Goal: Check status: Check status

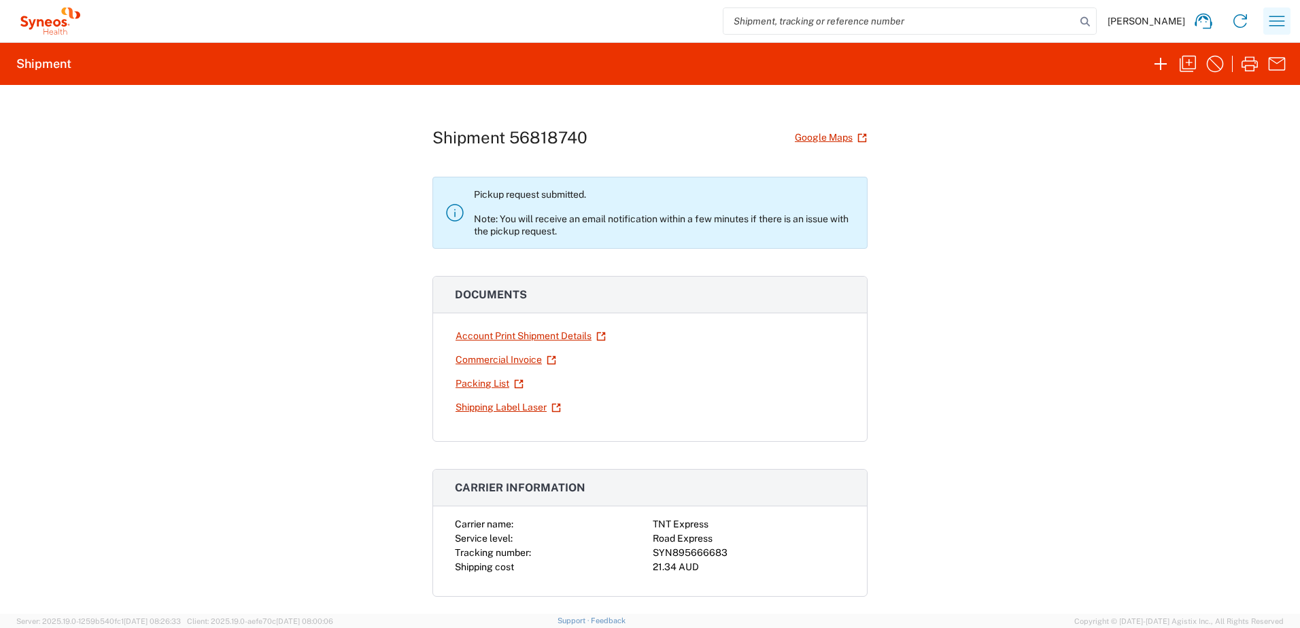
click at [1279, 12] on icon "button" at bounding box center [1277, 21] width 22 height 22
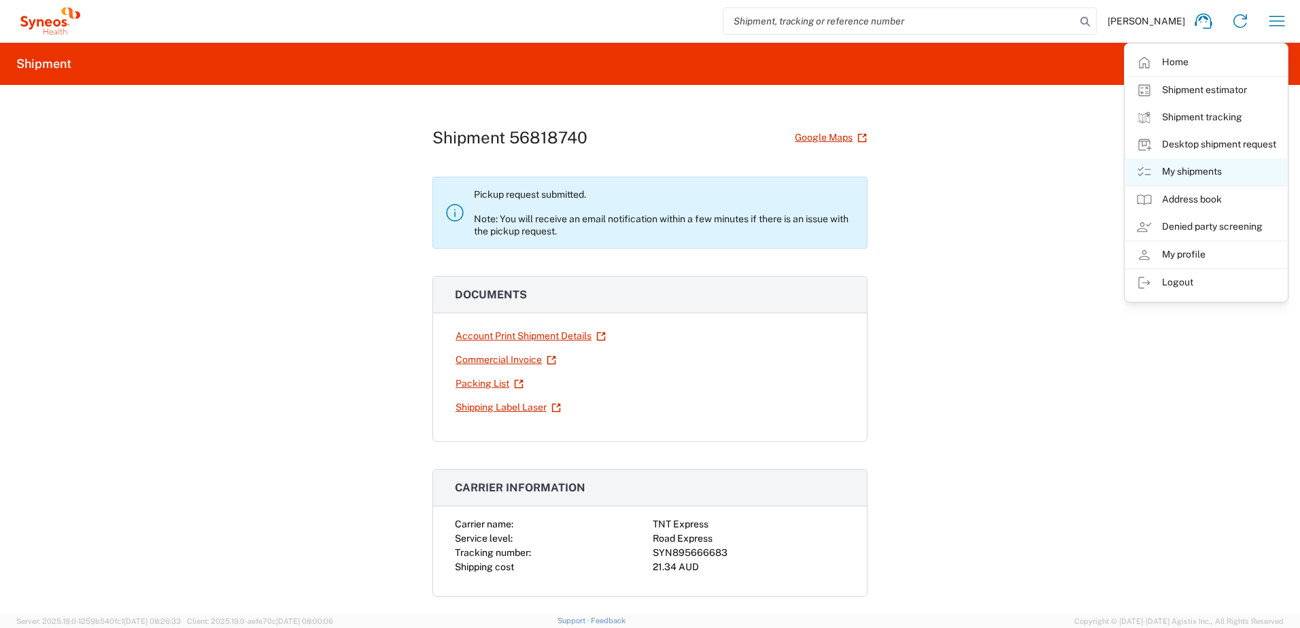
click at [1219, 171] on link "My shipments" at bounding box center [1206, 171] width 162 height 27
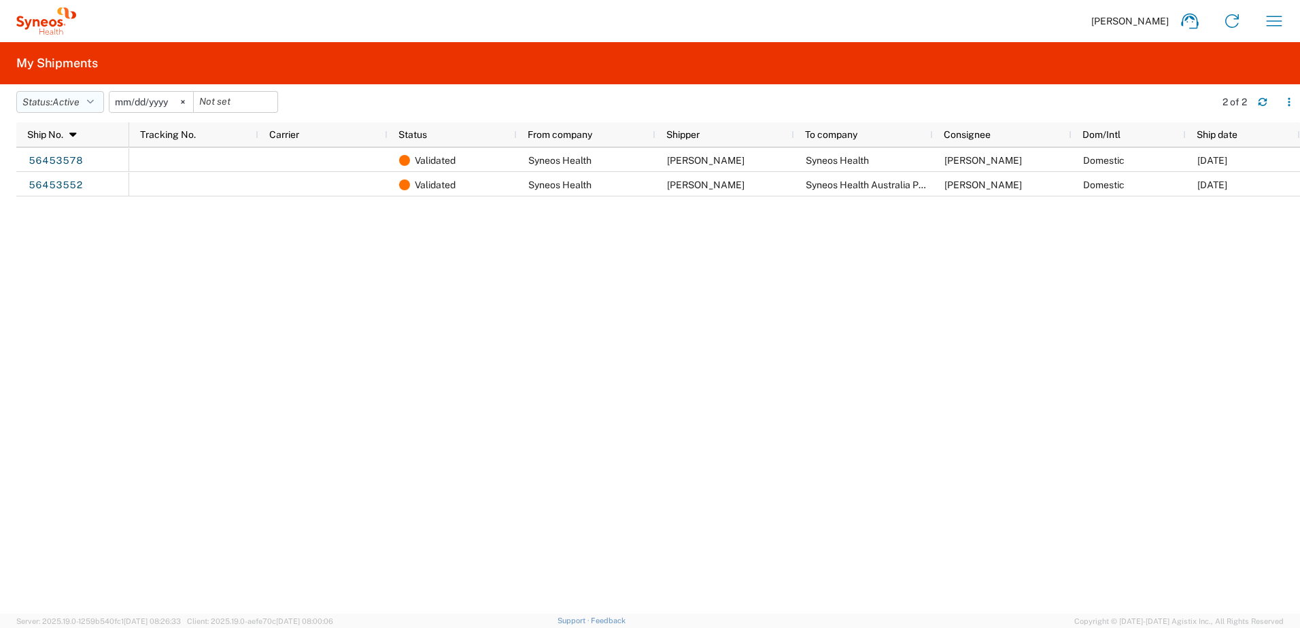
click at [90, 104] on button "Status: Active" at bounding box center [60, 102] width 88 height 22
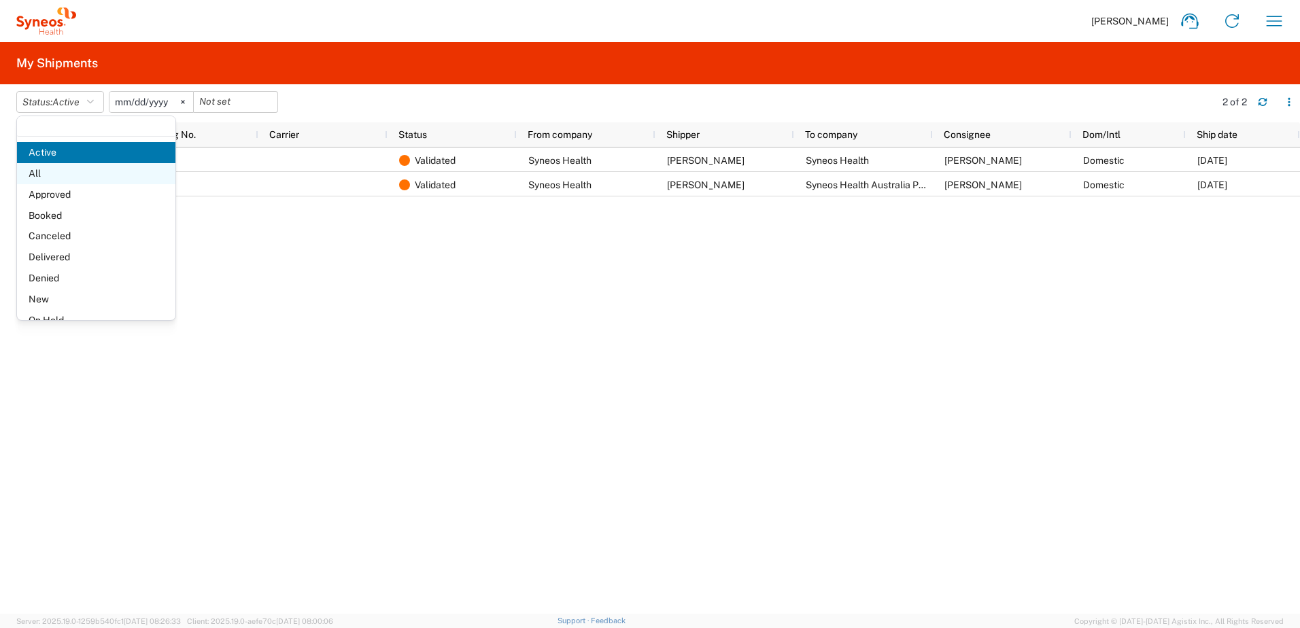
click at [78, 167] on span "All" at bounding box center [96, 173] width 158 height 21
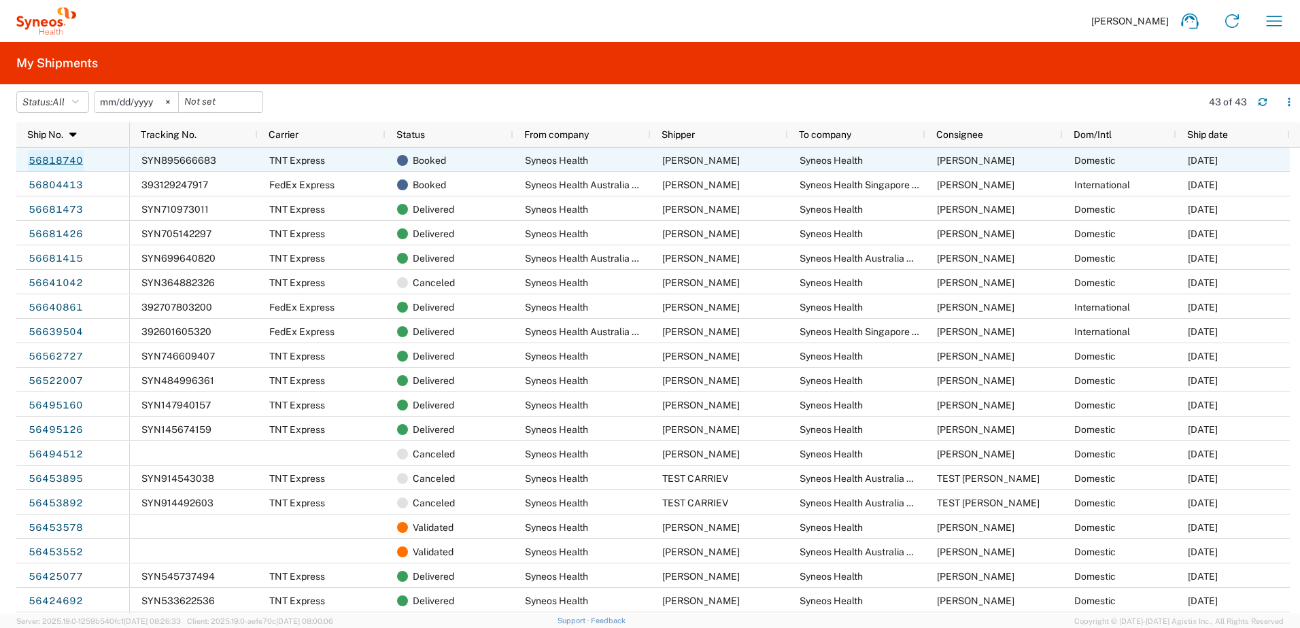
click at [63, 161] on link "56818740" at bounding box center [56, 161] width 56 height 22
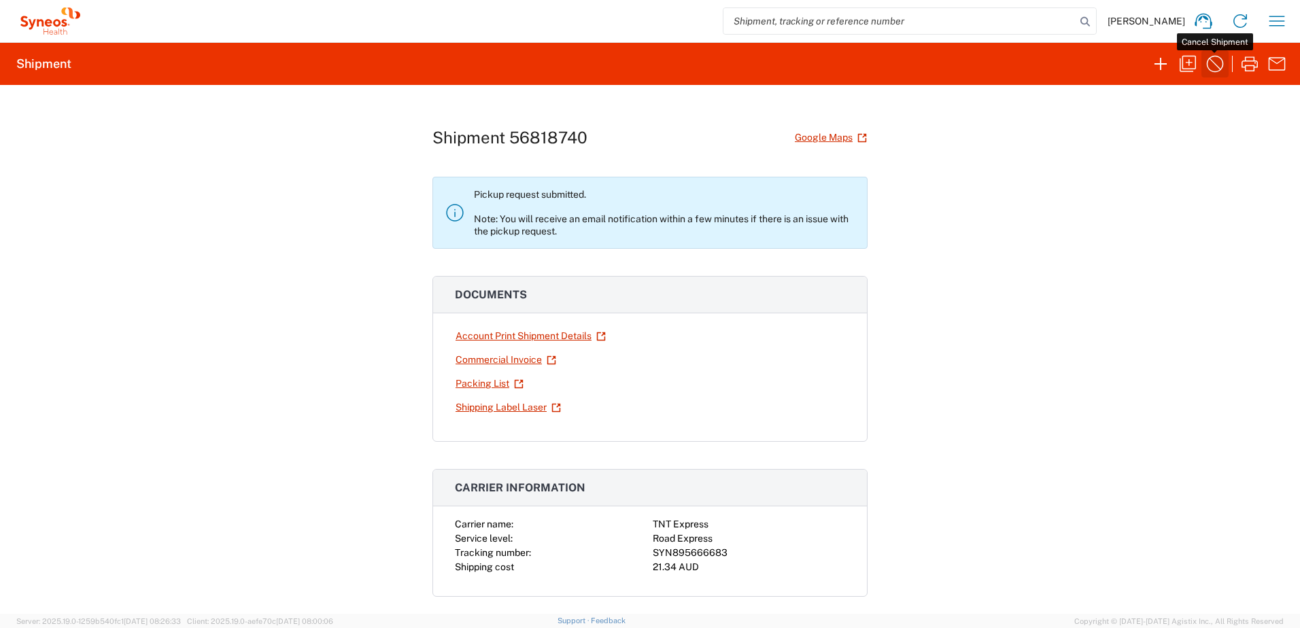
click at [1213, 68] on icon "button" at bounding box center [1215, 64] width 22 height 22
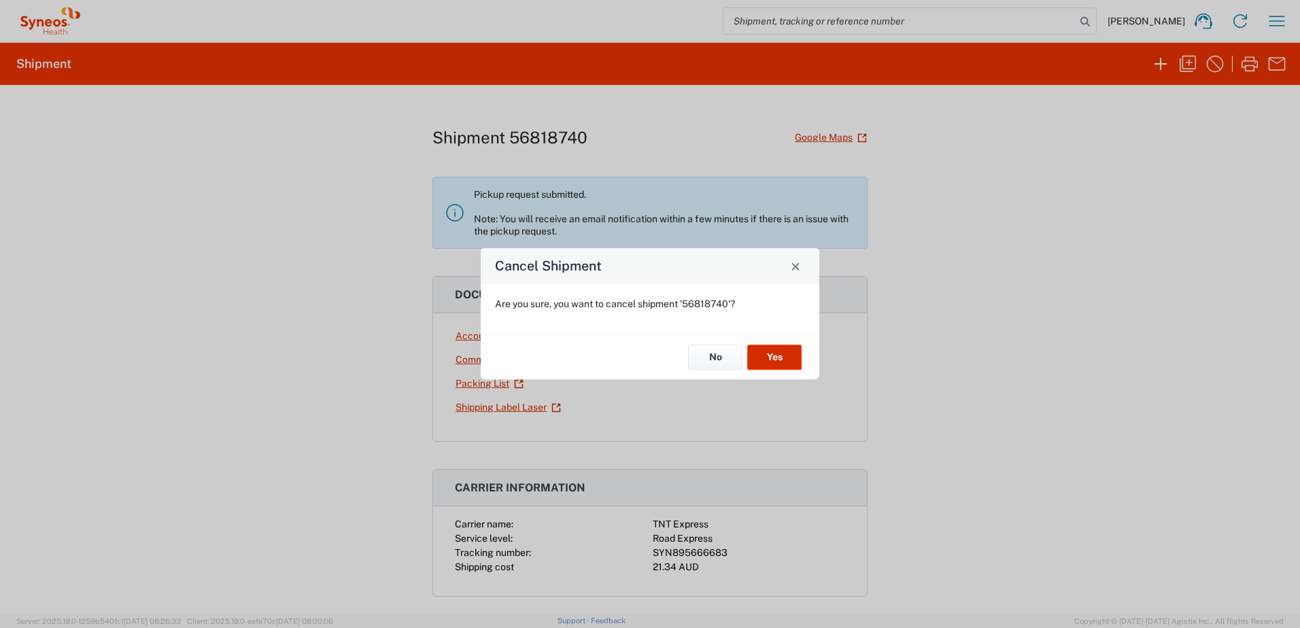
click at [779, 357] on button "Yes" at bounding box center [774, 357] width 54 height 25
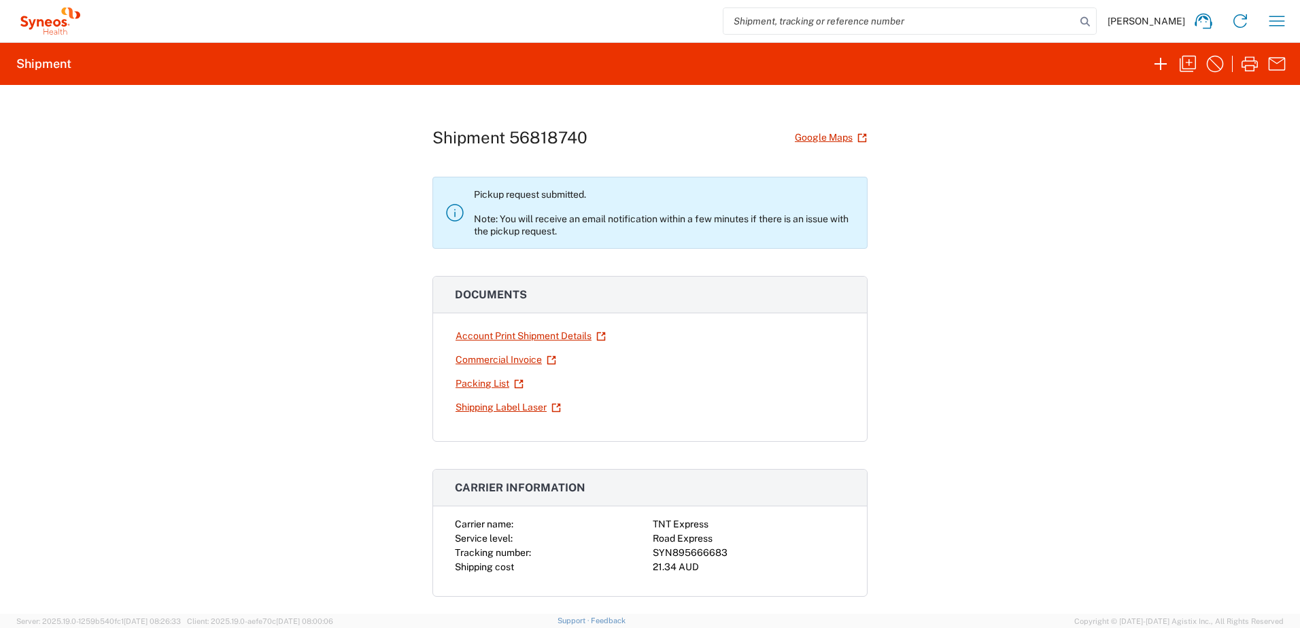
click at [1149, 362] on div "Shipment 56818740 Google Maps Pickup request submitted. Note: You will receive …" at bounding box center [650, 349] width 1300 height 529
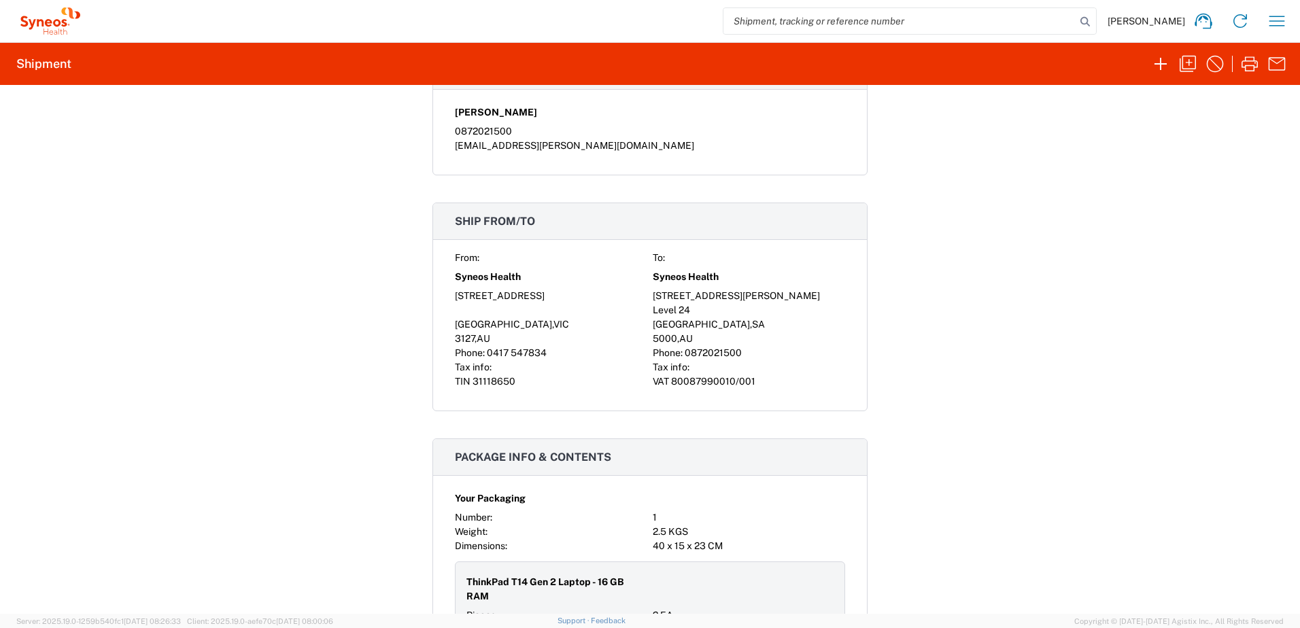
scroll to position [952, 0]
